Goal: Navigation & Orientation: Find specific page/section

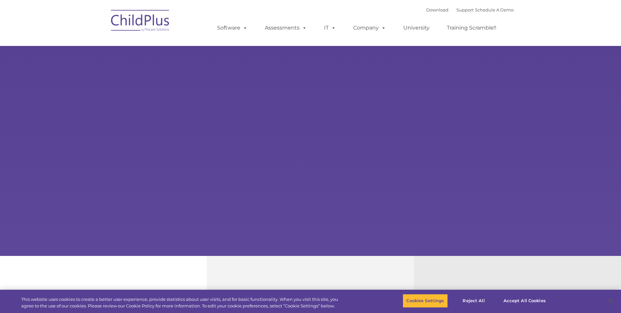
select select "MEDIUM"
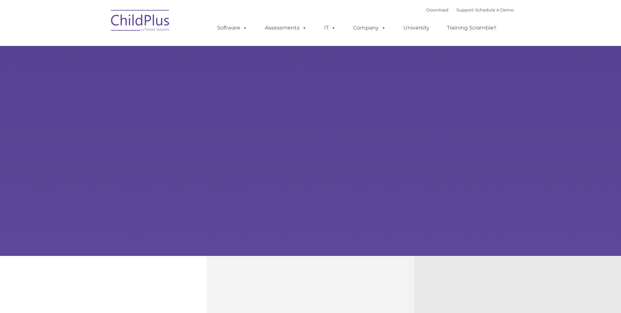
type input ""
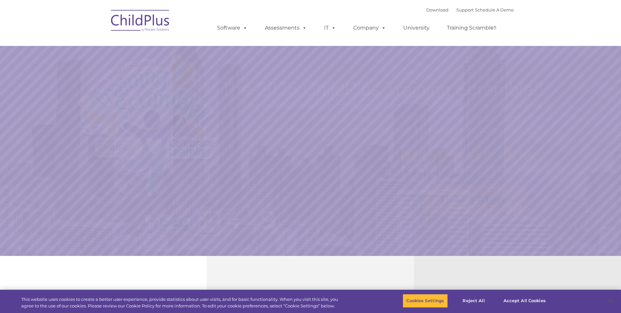
select select "MEDIUM"
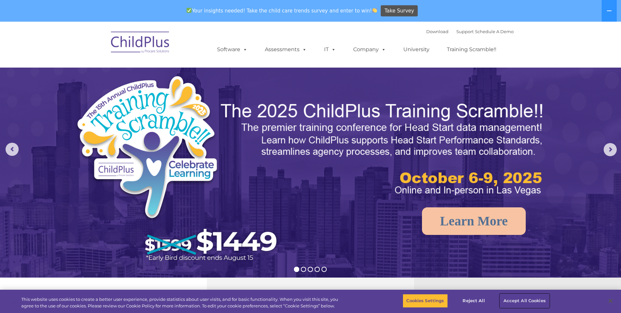
click at [540, 303] on button "Accept All Cookies" at bounding box center [524, 301] width 49 height 14
